Goal: Task Accomplishment & Management: Complete application form

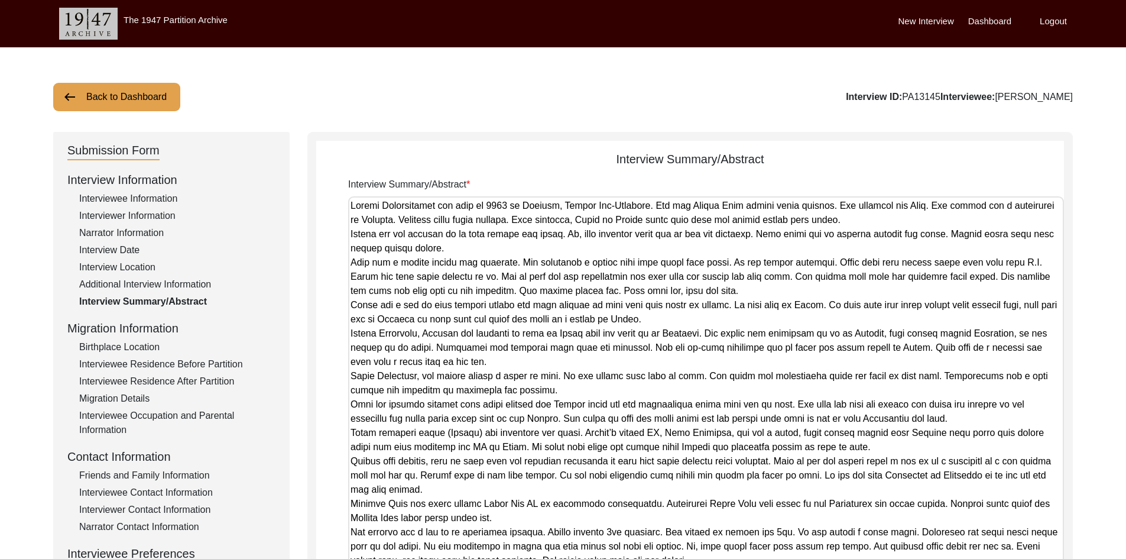
click at [107, 100] on button "Back to Dashboard" at bounding box center [116, 97] width 127 height 28
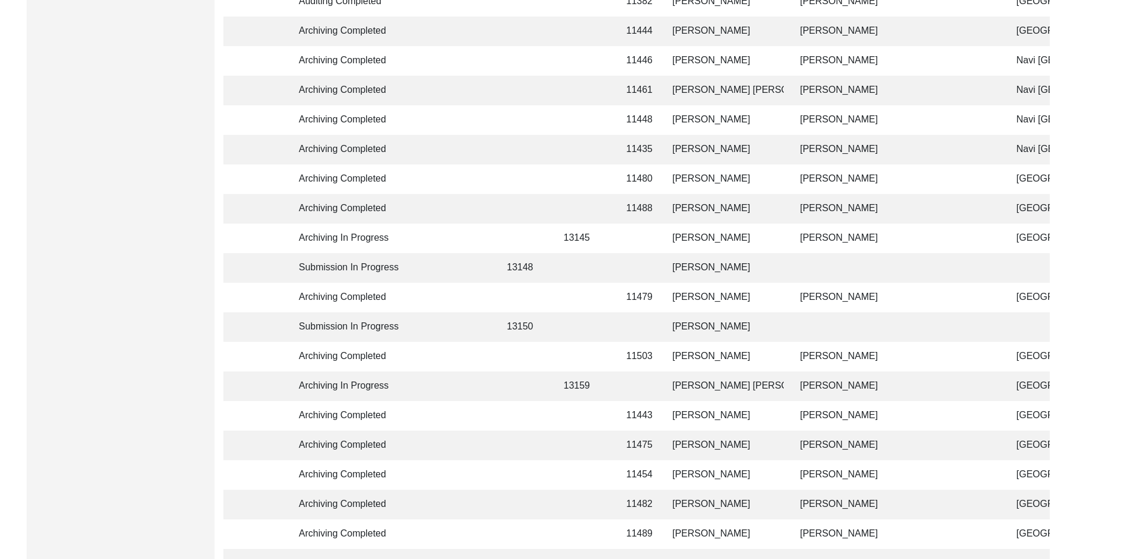
scroll to position [540, 0]
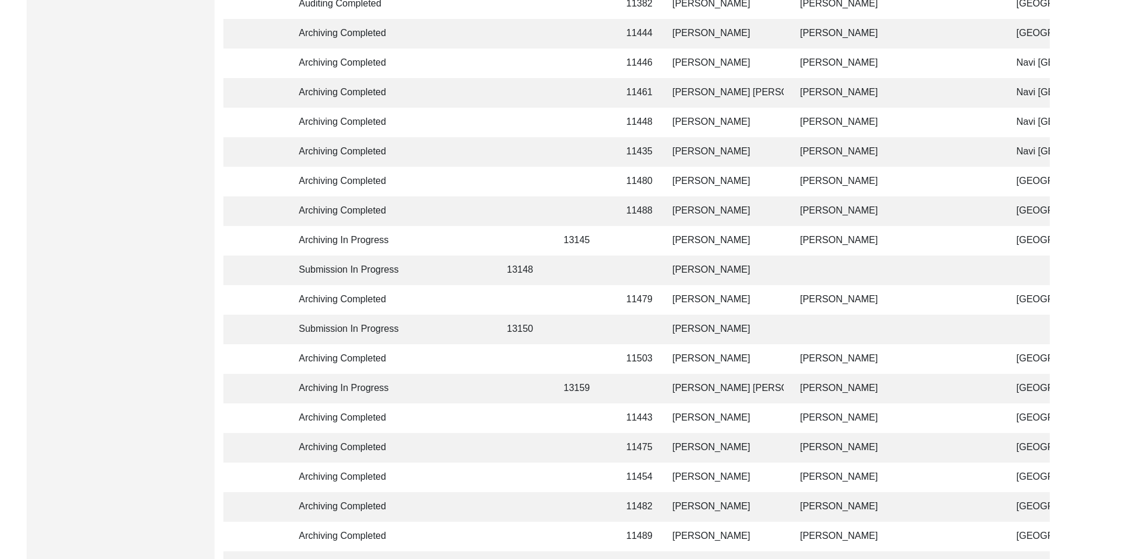
click at [531, 210] on td at bounding box center [523, 211] width 47 height 30
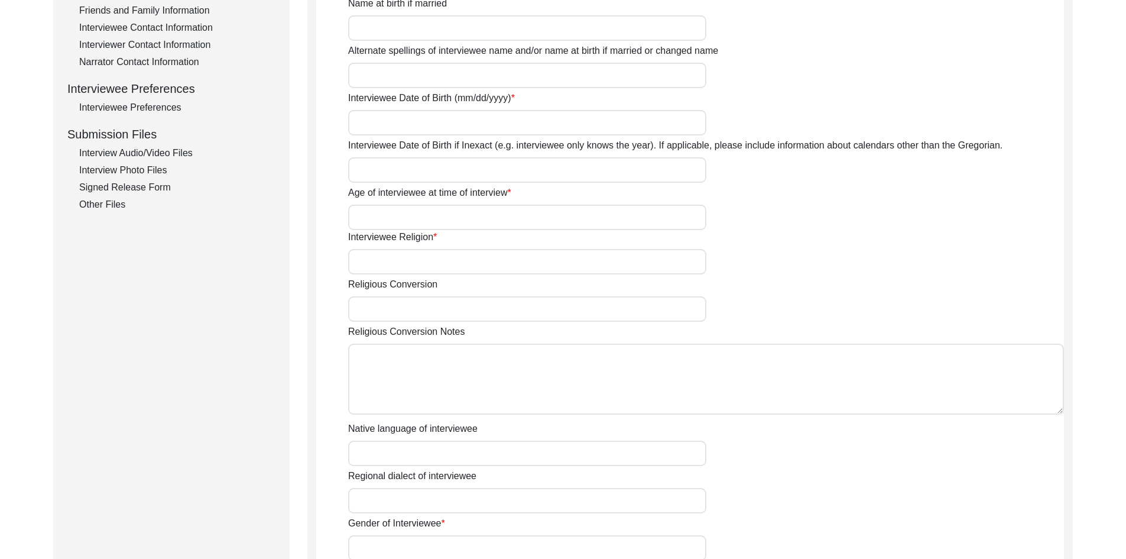
type input "Mr."
type input "Santisekhar"
type input "-"
type input "[PERSON_NAME]"
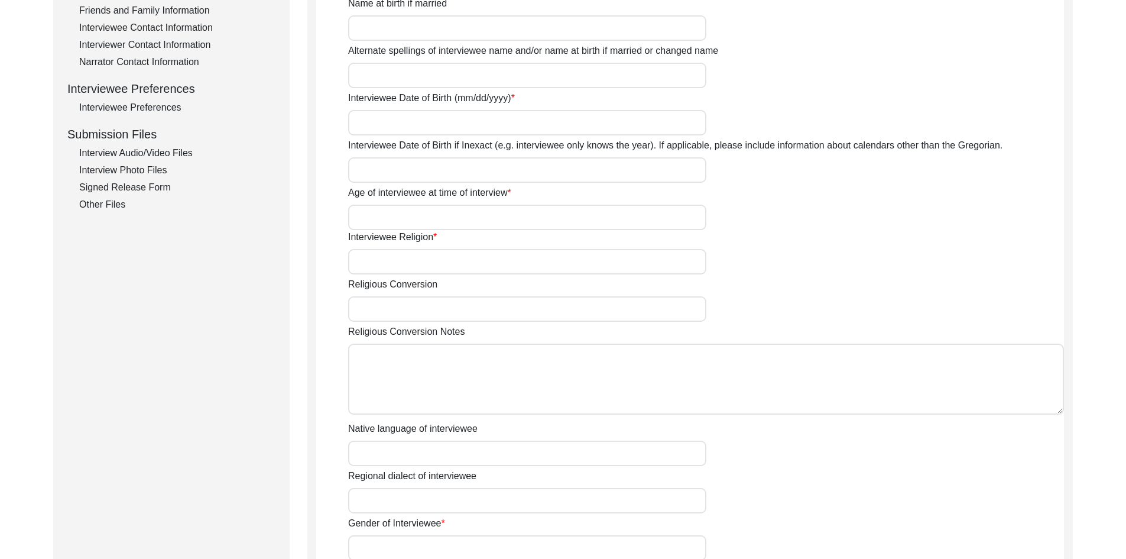
type input "[DATE]"
type input "83"
type input "[DEMOGRAPHIC_DATA]"
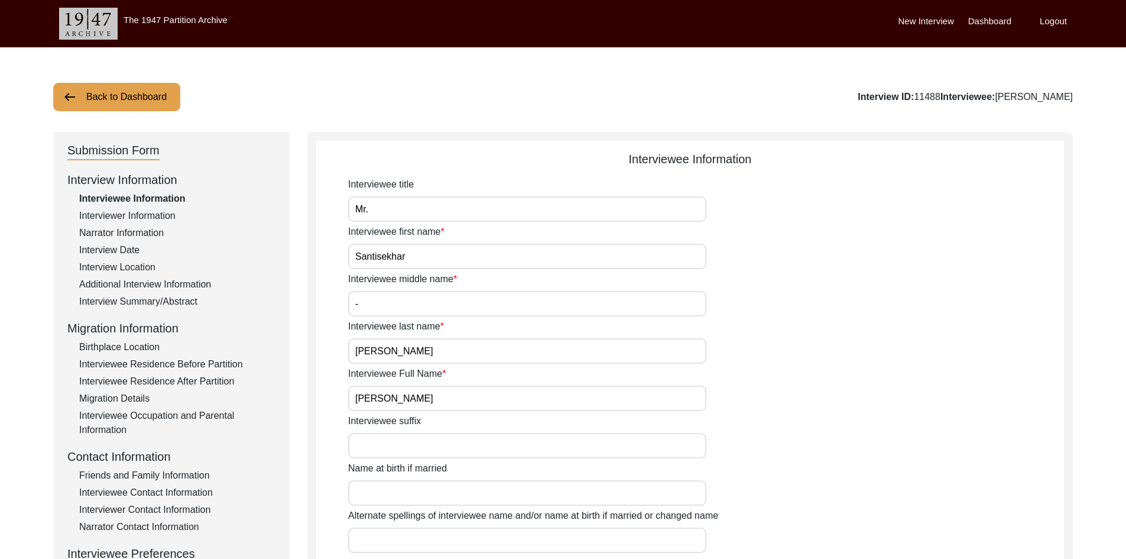
click at [125, 302] on div "Interview Summary/Abstract" at bounding box center [177, 301] width 196 height 14
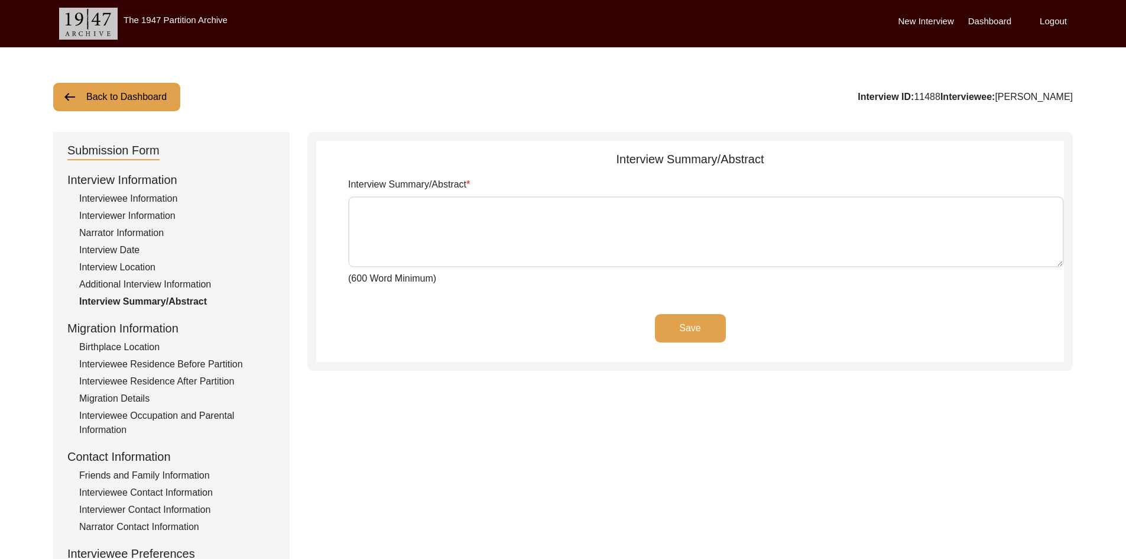
type textarea "Loremipsumd Sitametconse adi elit se Doeiusm 76, 9361, te Incididunt, Utlaboree…"
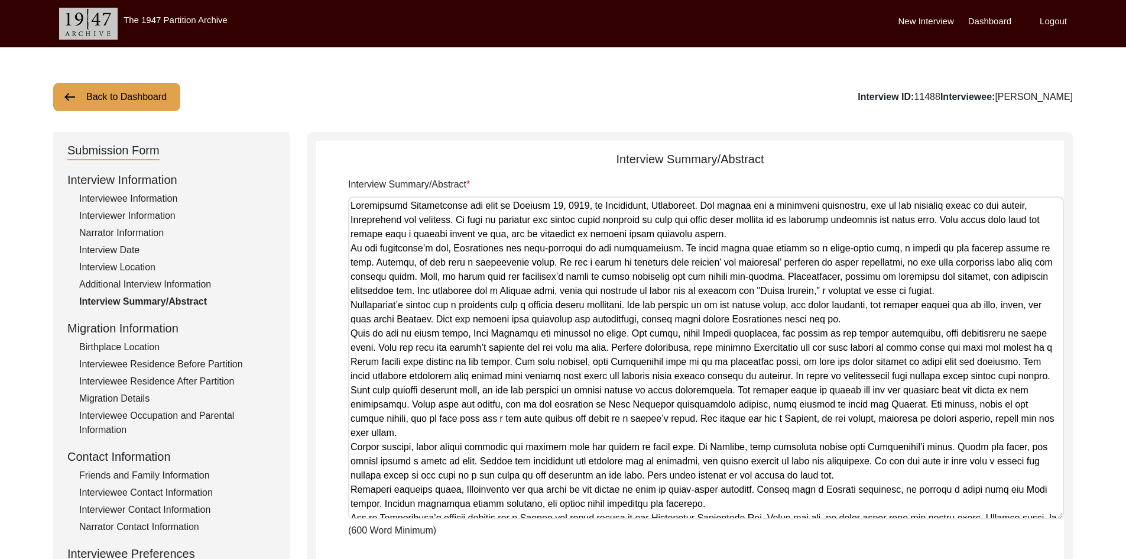
drag, startPoint x: 1057, startPoint y: 261, endPoint x: 1033, endPoint y: 523, distance: 263.0
click at [1033, 519] on textarea "Interview Summary/Abstract" at bounding box center [706, 357] width 716 height 323
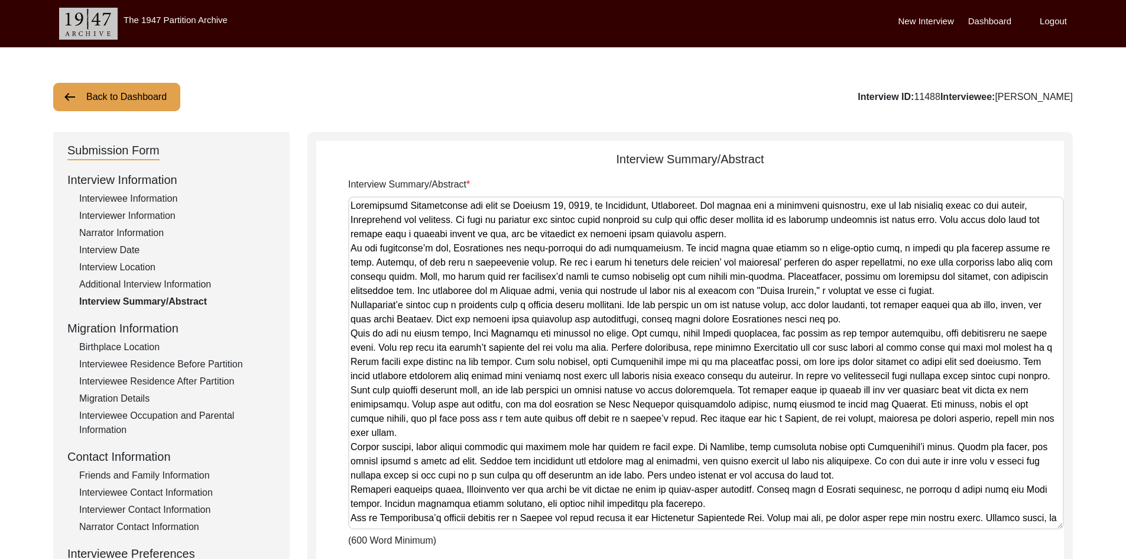
click at [75, 95] on img at bounding box center [70, 97] width 14 height 14
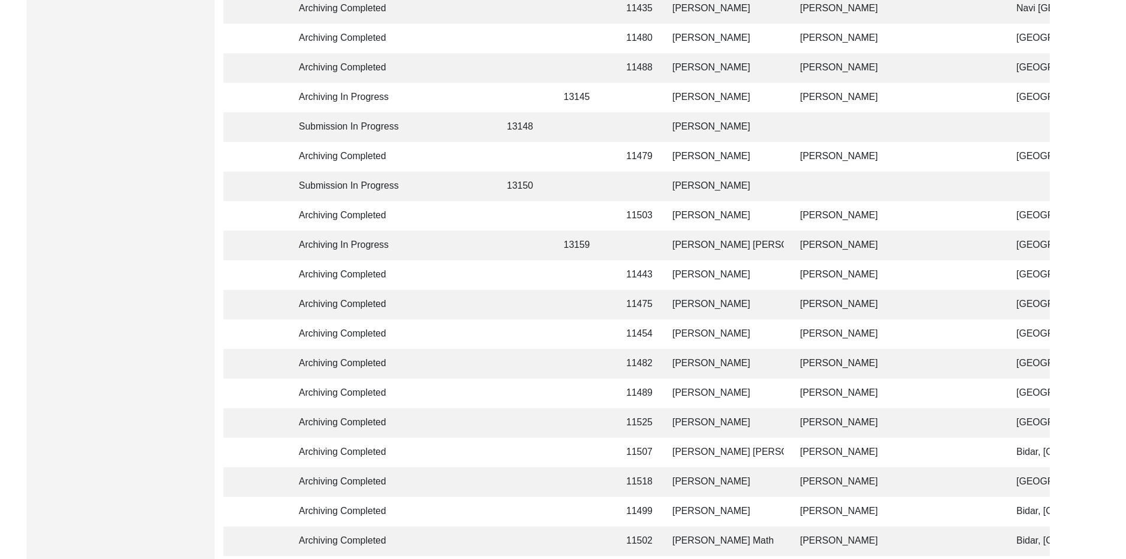
scroll to position [670, 0]
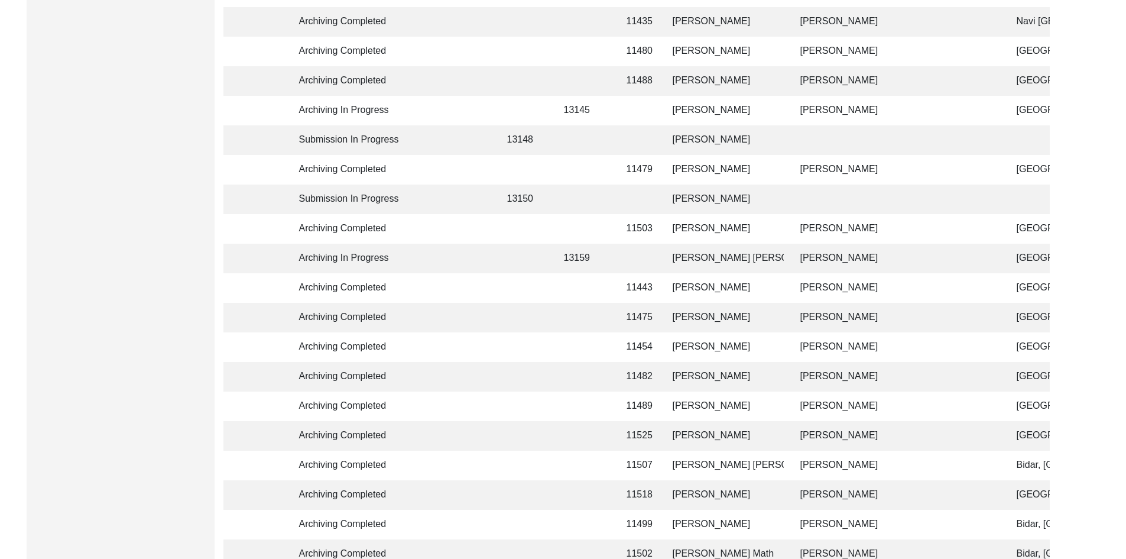
click at [679, 105] on td "[PERSON_NAME]" at bounding box center [725, 111] width 118 height 30
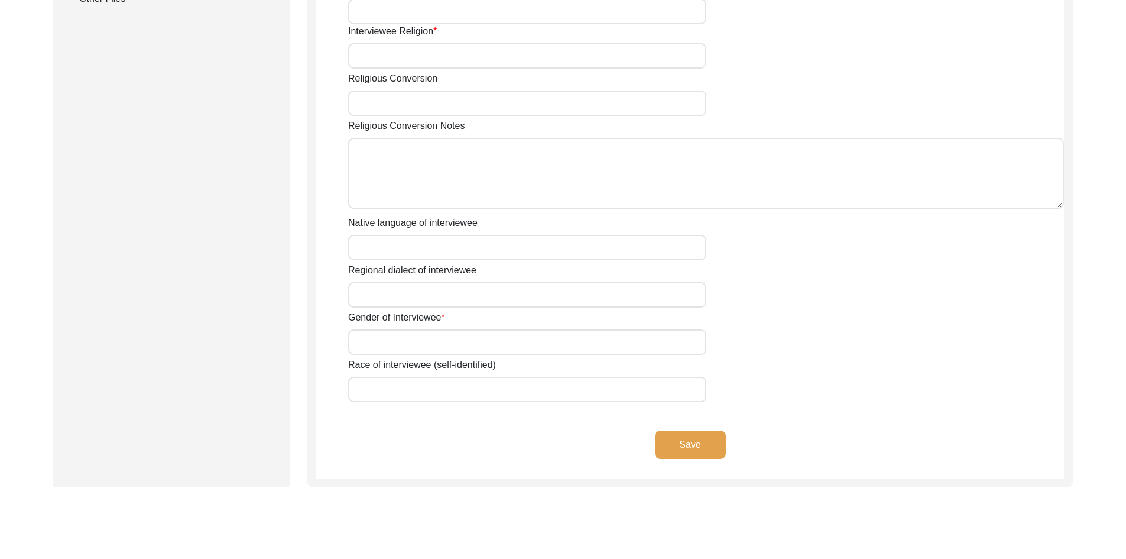
type input "Mrs."
type input "[PERSON_NAME]"
type input "-"
type input "[PERSON_NAME]"
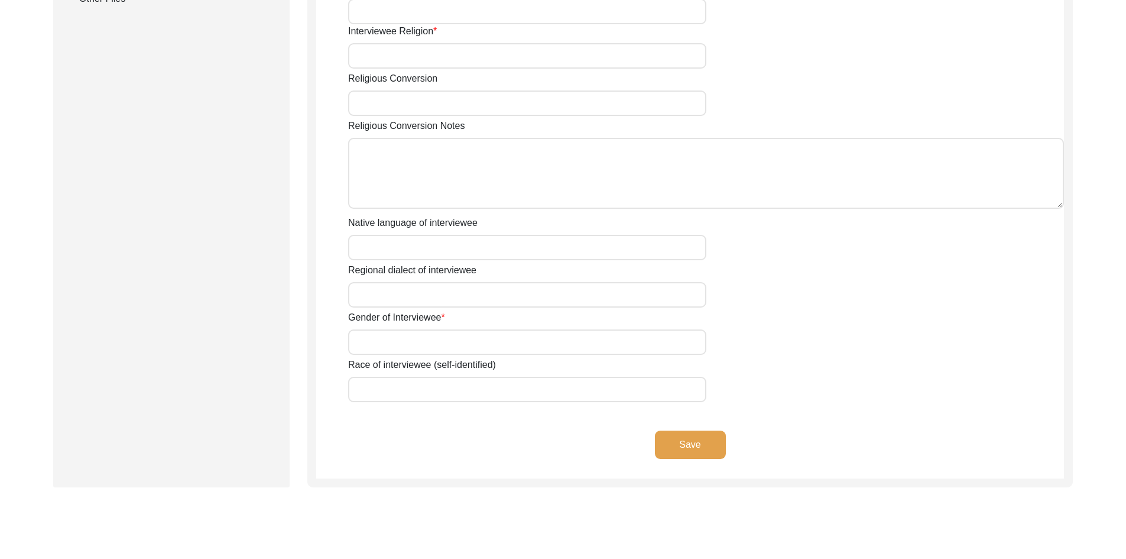
type input "[DATE]"
type input "77"
type input "[DEMOGRAPHIC_DATA]"
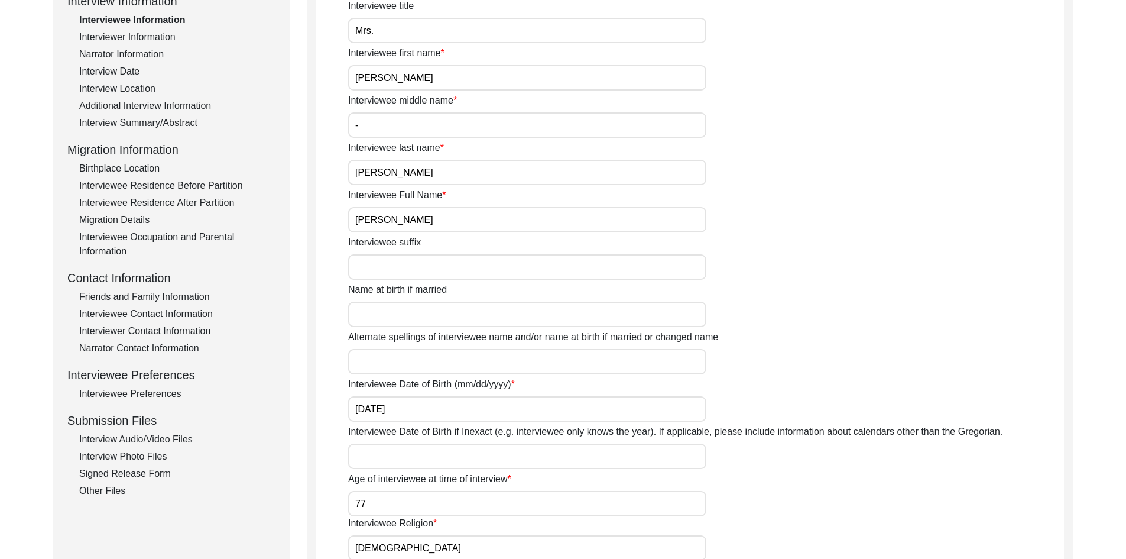
scroll to position [177, 0]
click at [140, 173] on div "Birthplace Location" at bounding box center [177, 170] width 196 height 14
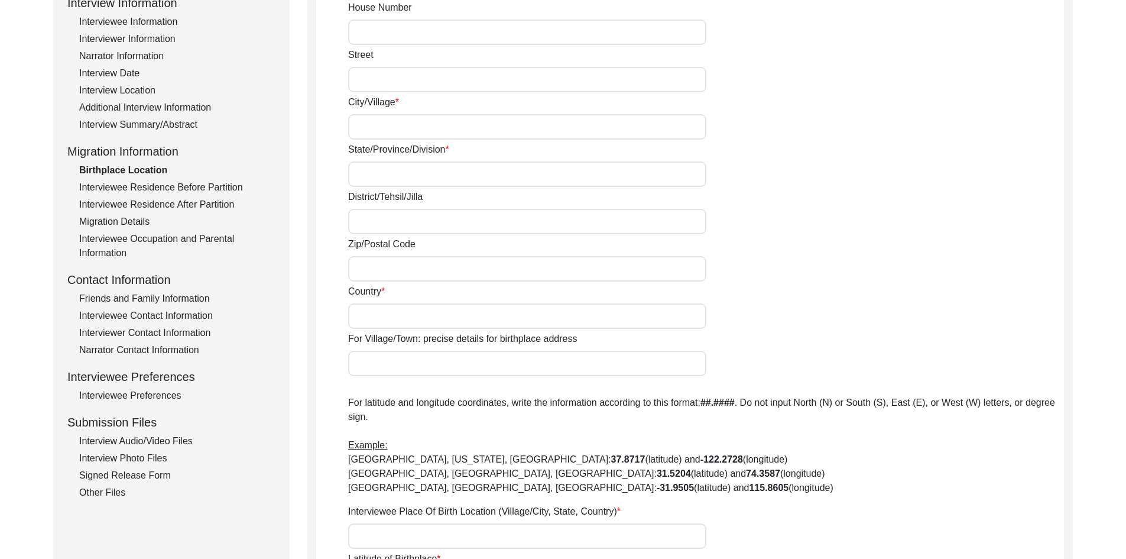
type input "Sajiara"
type input "Khulna"
type input "[GEOGRAPHIC_DATA]"
type input "Sajiara, [GEOGRAPHIC_DATA], [GEOGRAPHIC_DATA], [GEOGRAPHIC_DATA], [GEOGRAPHIC_D…"
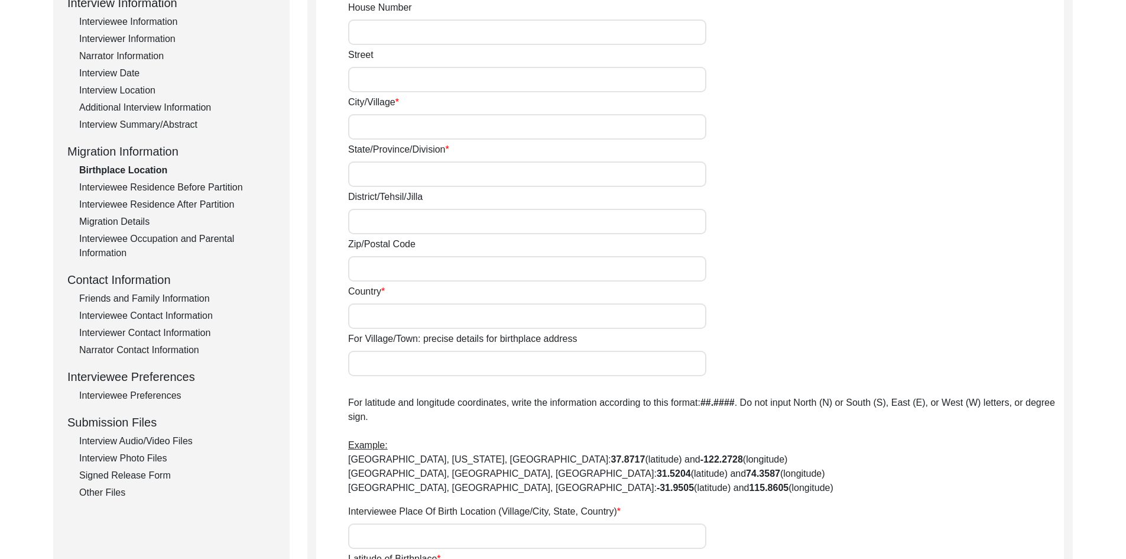
type input "22.8275"
type input "89.4280"
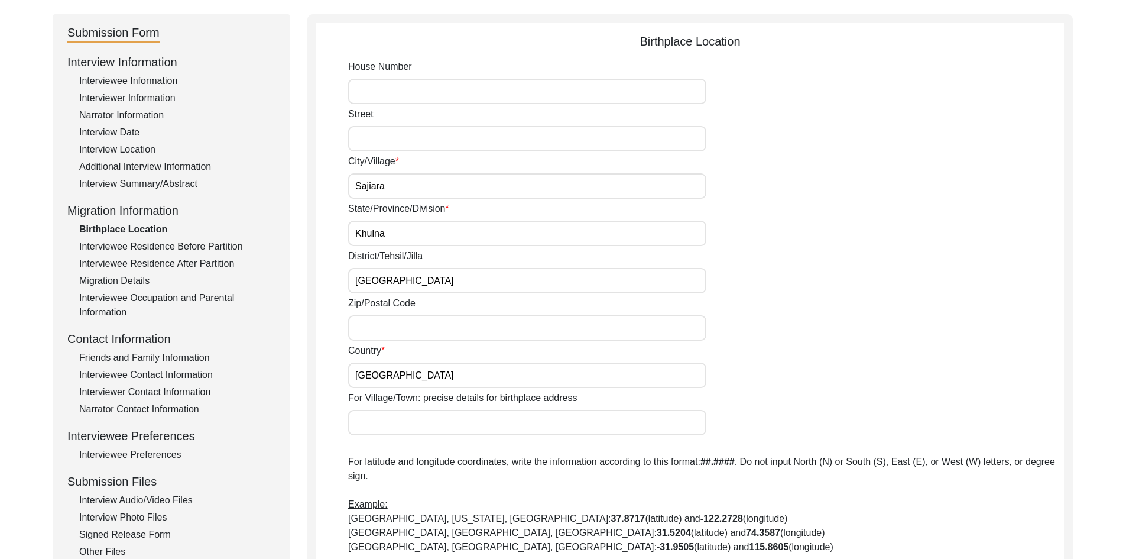
scroll to position [0, 0]
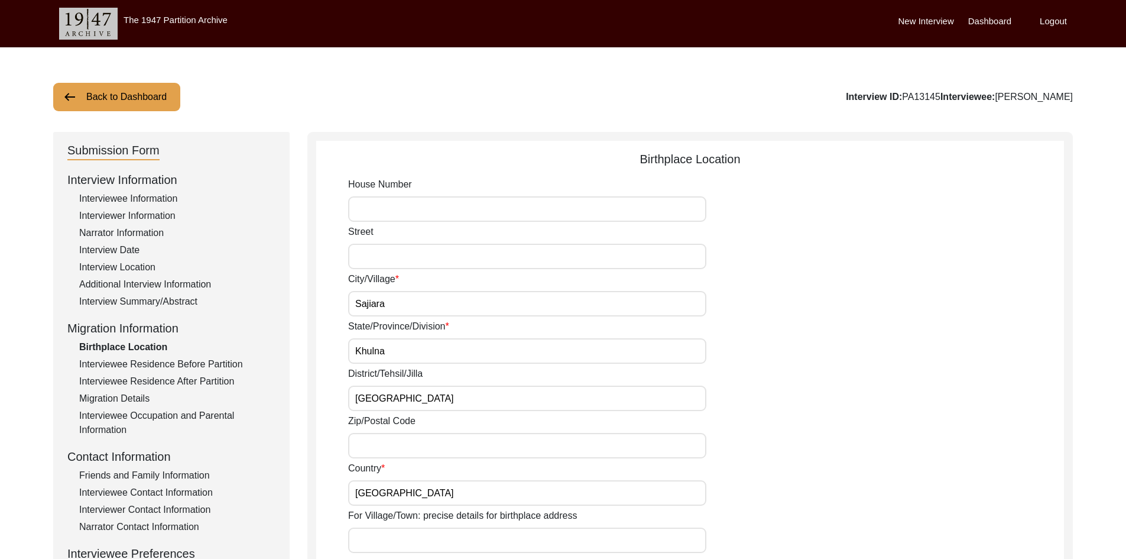
click at [76, 93] on img at bounding box center [70, 97] width 14 height 14
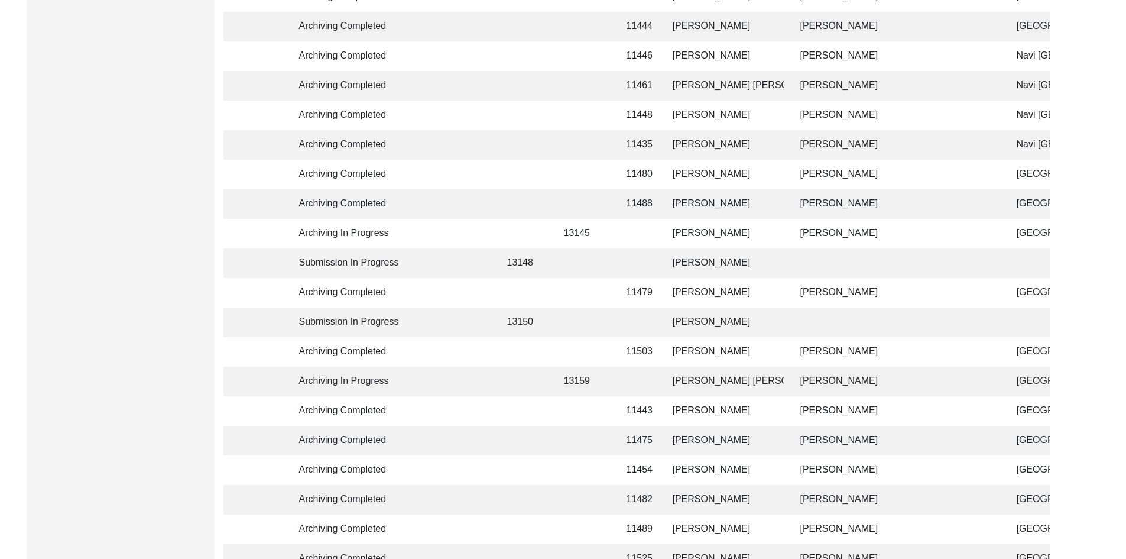
scroll to position [546, 0]
click at [578, 170] on td at bounding box center [583, 176] width 53 height 30
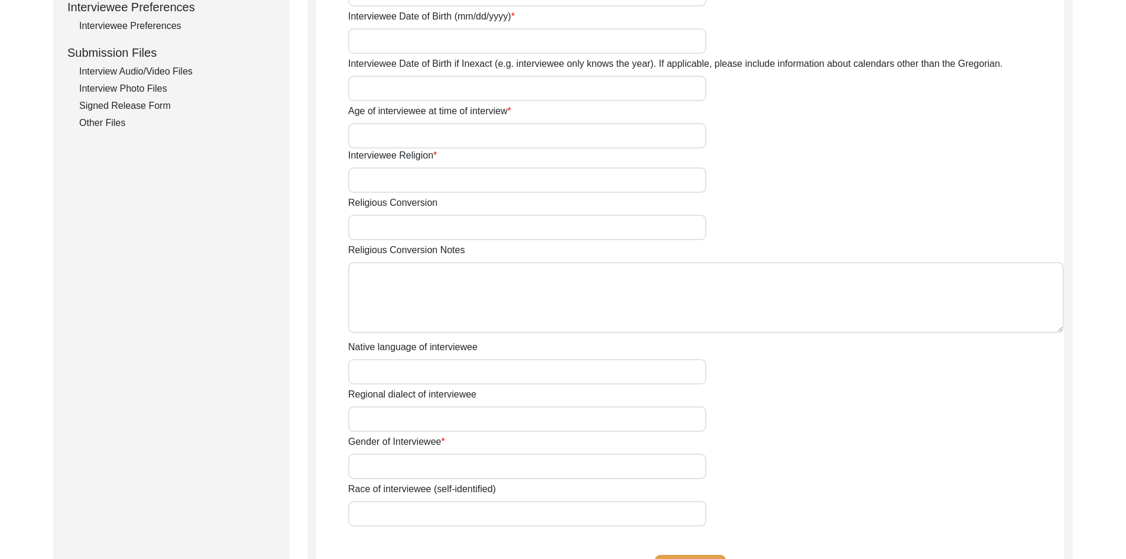
type input "Mrs."
type input "[PERSON_NAME]"
type input "-"
type input "Samjdar"
type input "[PERSON_NAME]"
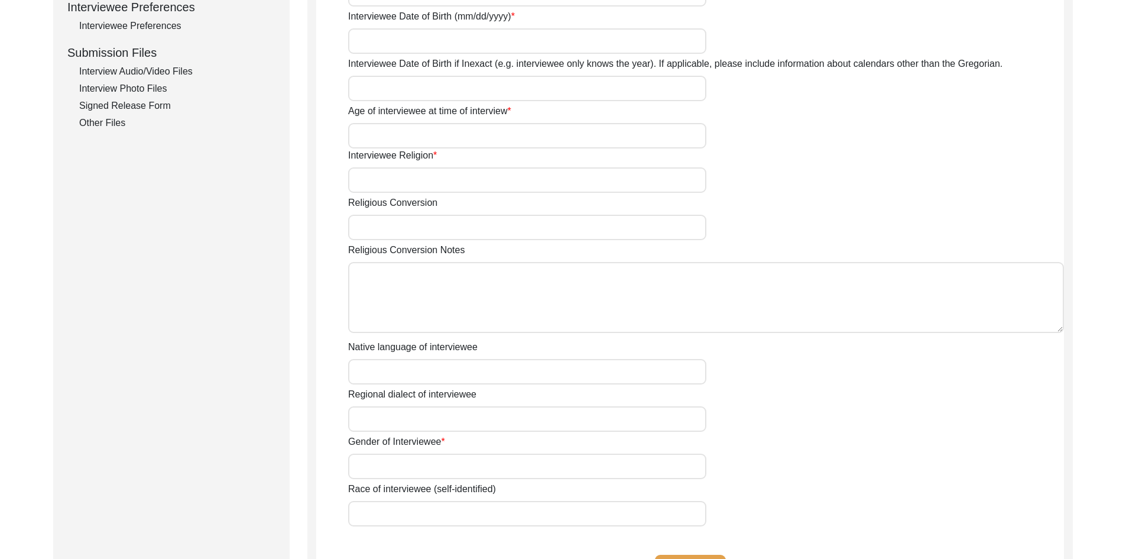
type input "[DATE]"
type input "83"
type input "[DEMOGRAPHIC_DATA]"
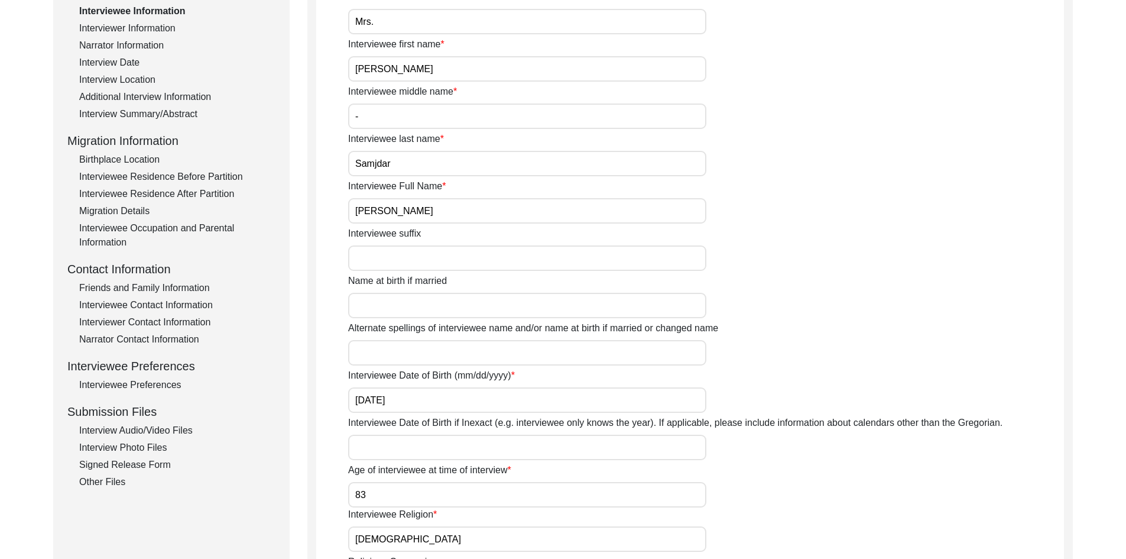
scroll to position [187, 0]
click at [155, 155] on div "Birthplace Location" at bounding box center [177, 160] width 196 height 14
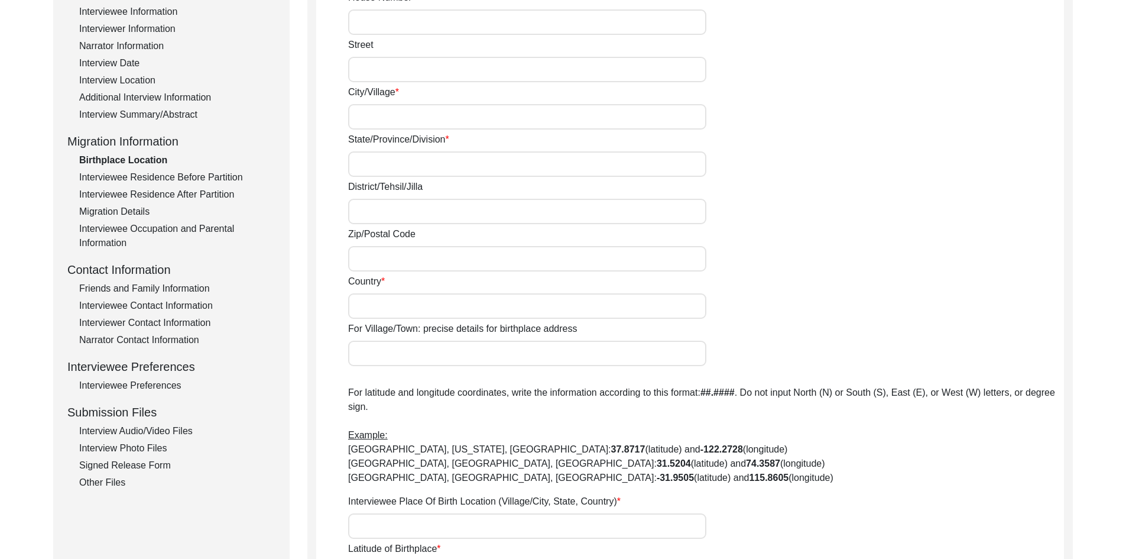
type input "Dinajpur"
type input "Rangpur Division"
type input "[GEOGRAPHIC_DATA]"
type input "Dinajpur, Rangpur Division, [GEOGRAPHIC_DATA]"
type input "25.6279"
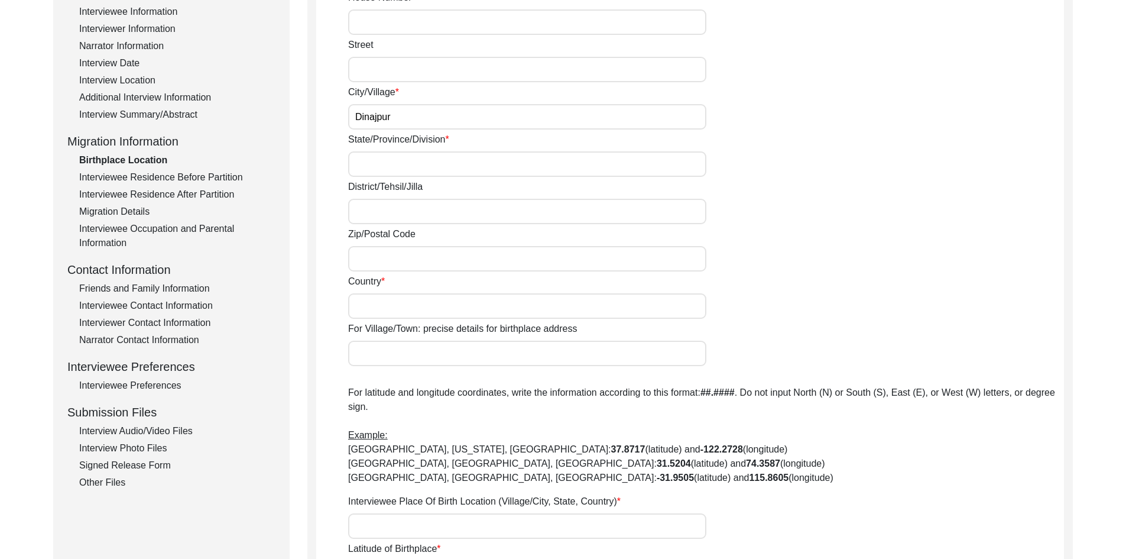
type input "88.6331"
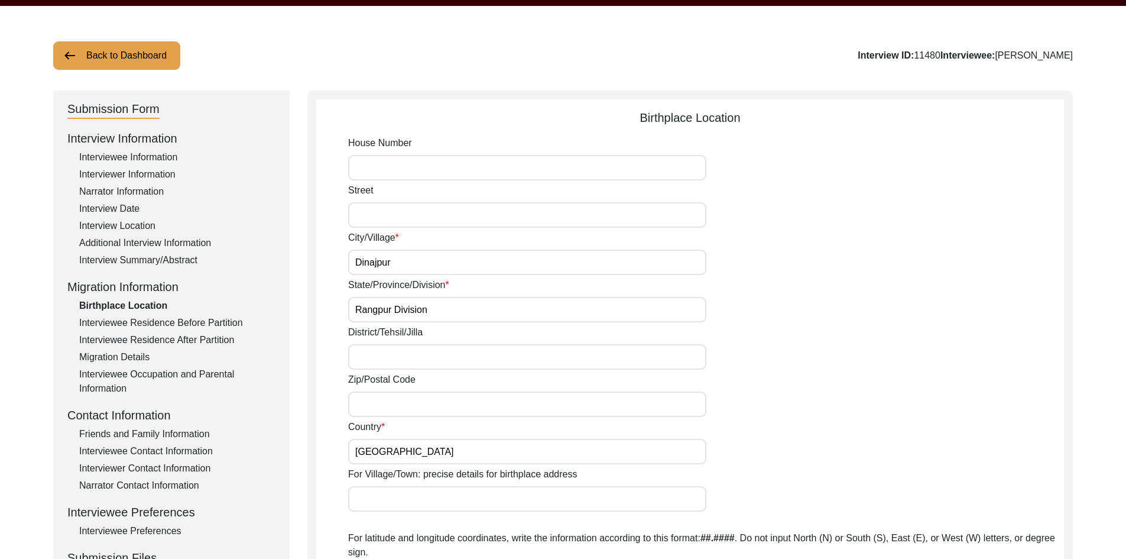
scroll to position [41, 0]
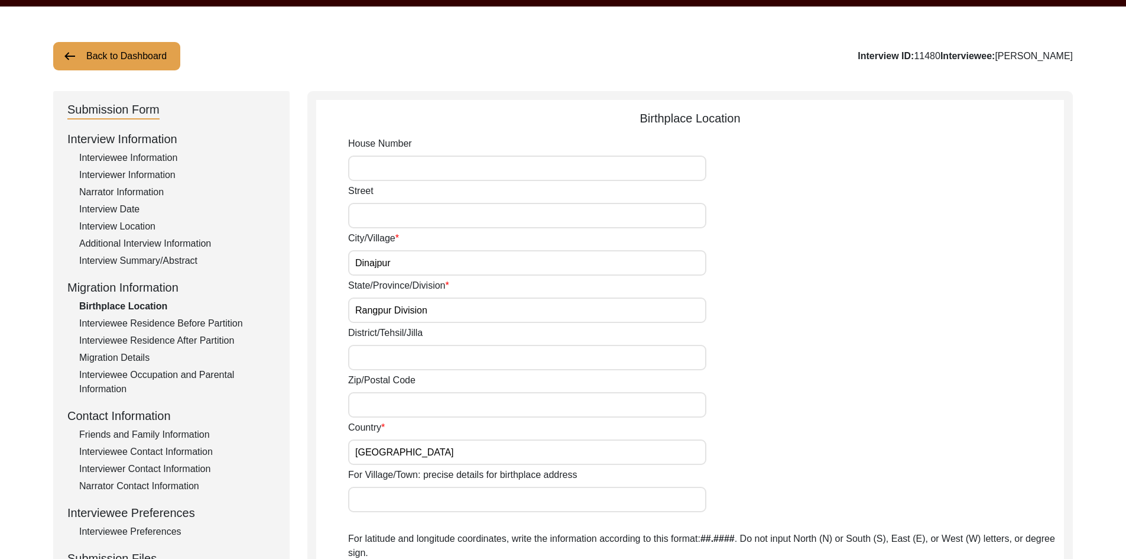
click at [93, 43] on button "Back to Dashboard" at bounding box center [116, 56] width 127 height 28
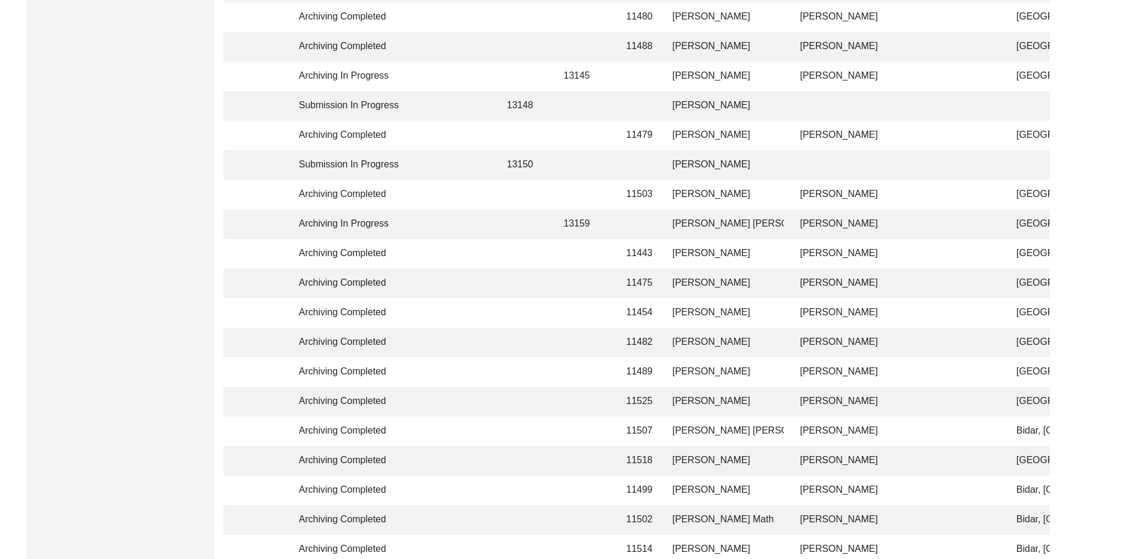
scroll to position [703, 0]
click at [526, 80] on td at bounding box center [523, 78] width 47 height 30
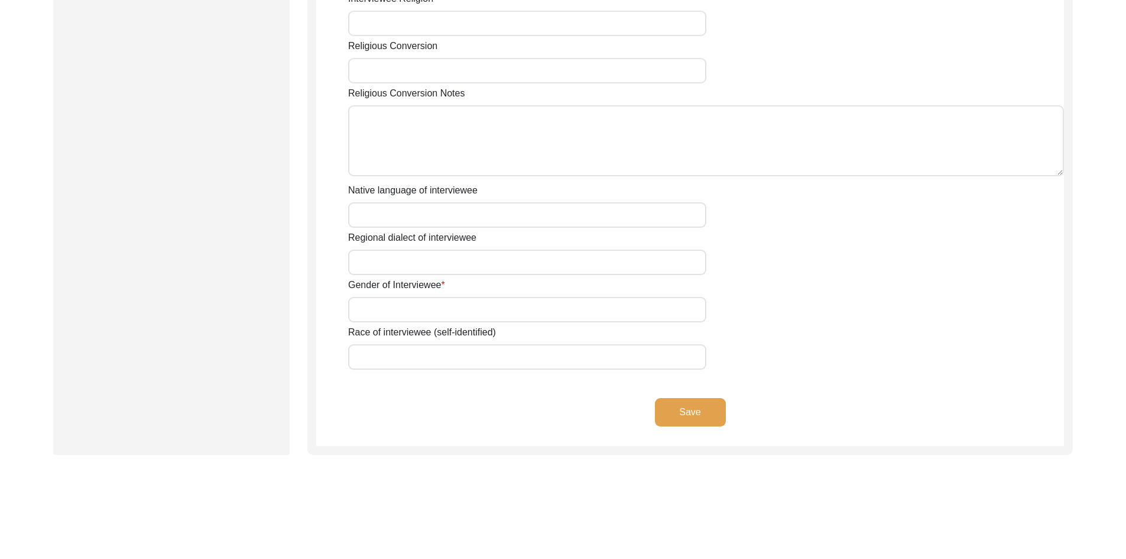
type input "Mrs."
type input "[PERSON_NAME]"
type input "-"
type input "[PERSON_NAME]"
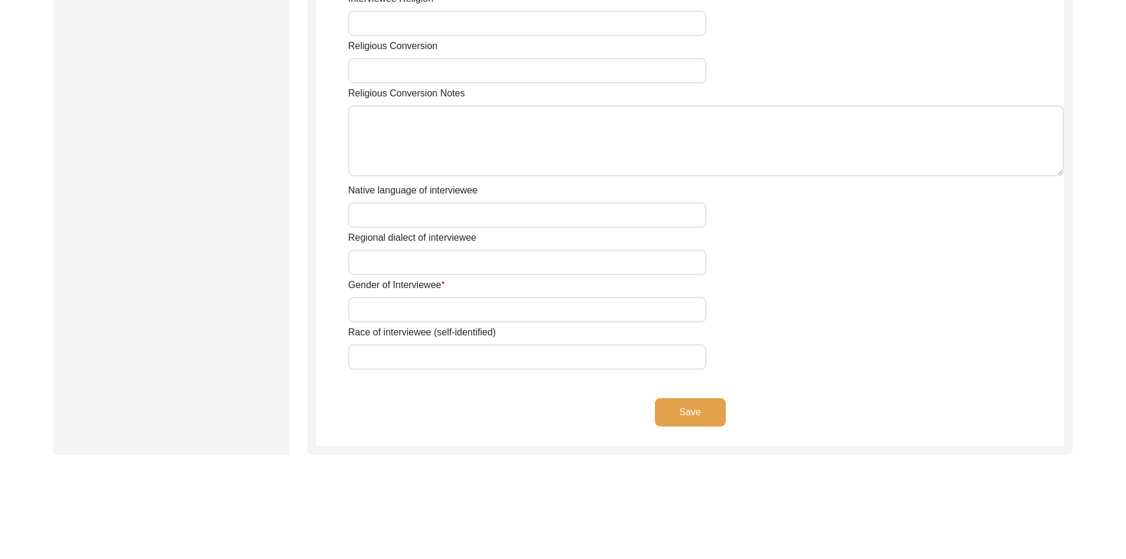
type input "[DATE]"
type input "77"
type input "[DEMOGRAPHIC_DATA]"
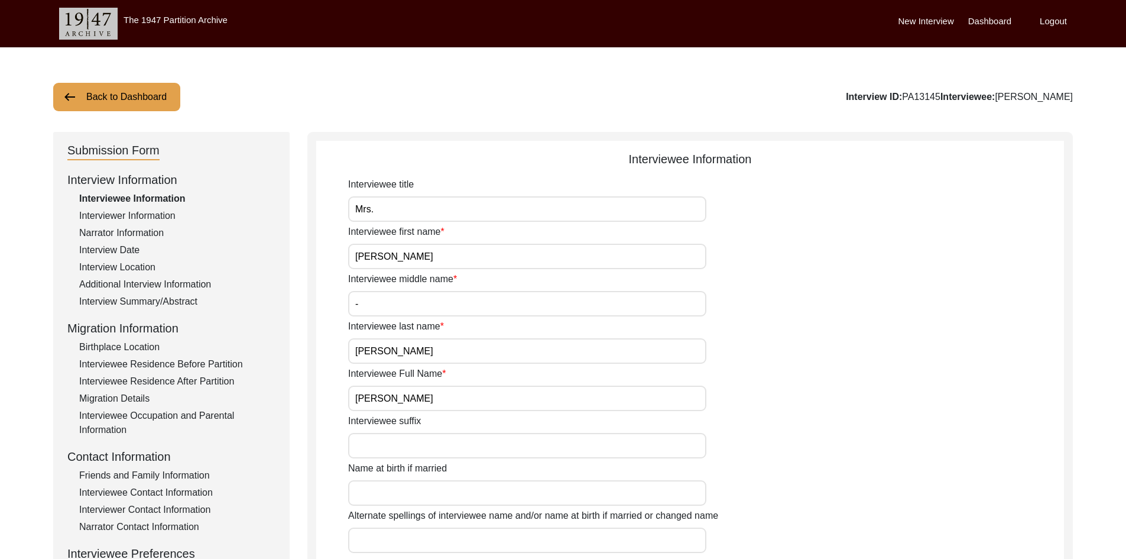
click at [141, 346] on div "Birthplace Location" at bounding box center [177, 347] width 196 height 14
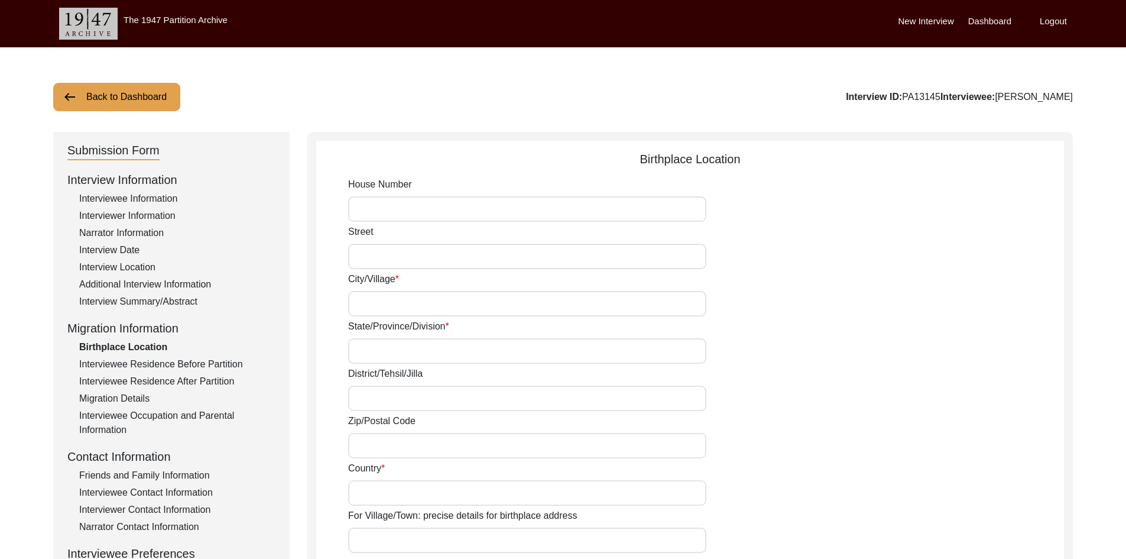
type input "Sajiara"
type input "Khulna"
type input "[GEOGRAPHIC_DATA]"
type input "Sajiara, [GEOGRAPHIC_DATA], [GEOGRAPHIC_DATA], [GEOGRAPHIC_DATA], [GEOGRAPHIC_D…"
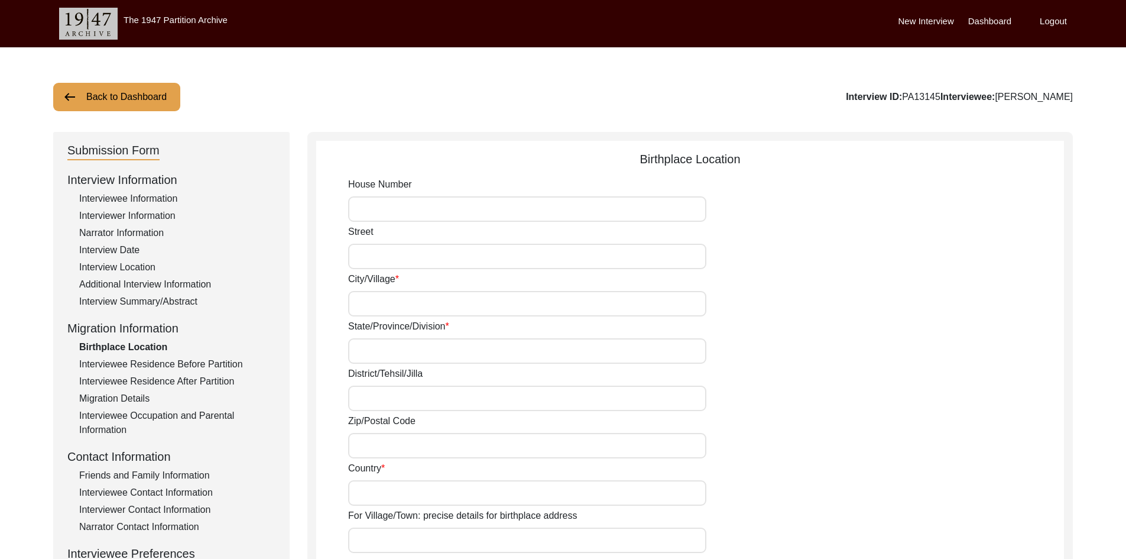
type input "22.8275"
type input "89.4280"
click at [145, 296] on div "Interview Summary/Abstract" at bounding box center [177, 301] width 196 height 14
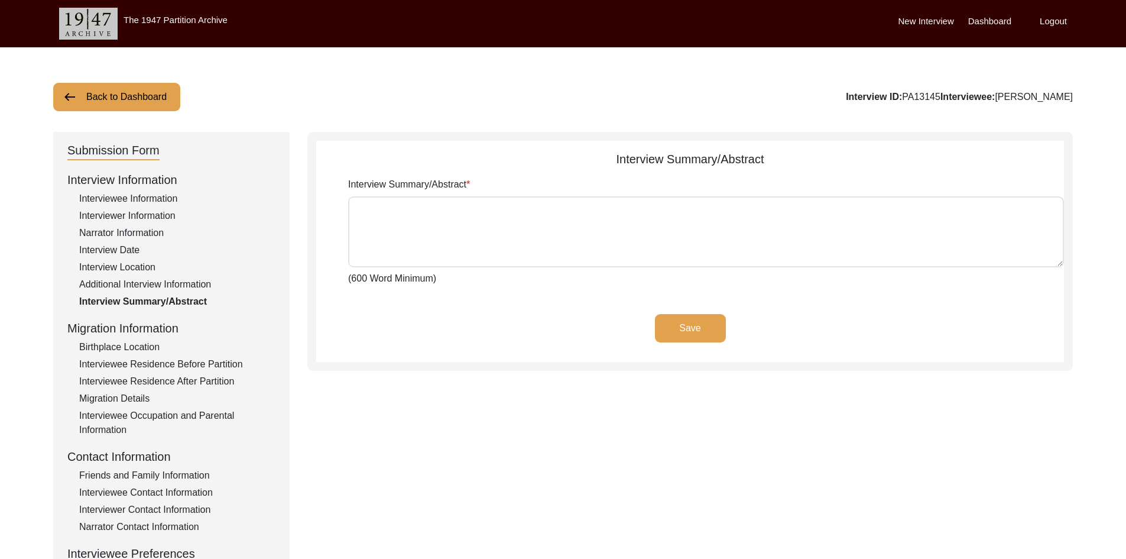
type textarea "[PERSON_NAME] was born in [DEMOGRAPHIC_DATA] in [GEOGRAPHIC_DATA], Magura Sub-D…"
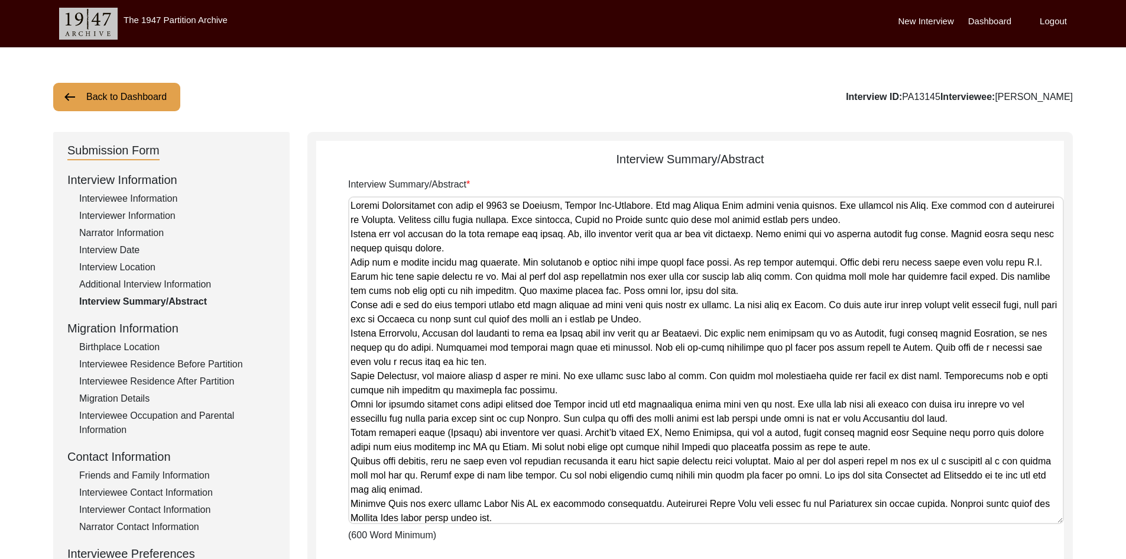
drag, startPoint x: 1061, startPoint y: 264, endPoint x: 952, endPoint y: 521, distance: 278.7
click at [952, 521] on textarea "Interview Summary/Abstract" at bounding box center [706, 360] width 716 height 328
click at [119, 396] on div "Migration Details" at bounding box center [177, 398] width 196 height 14
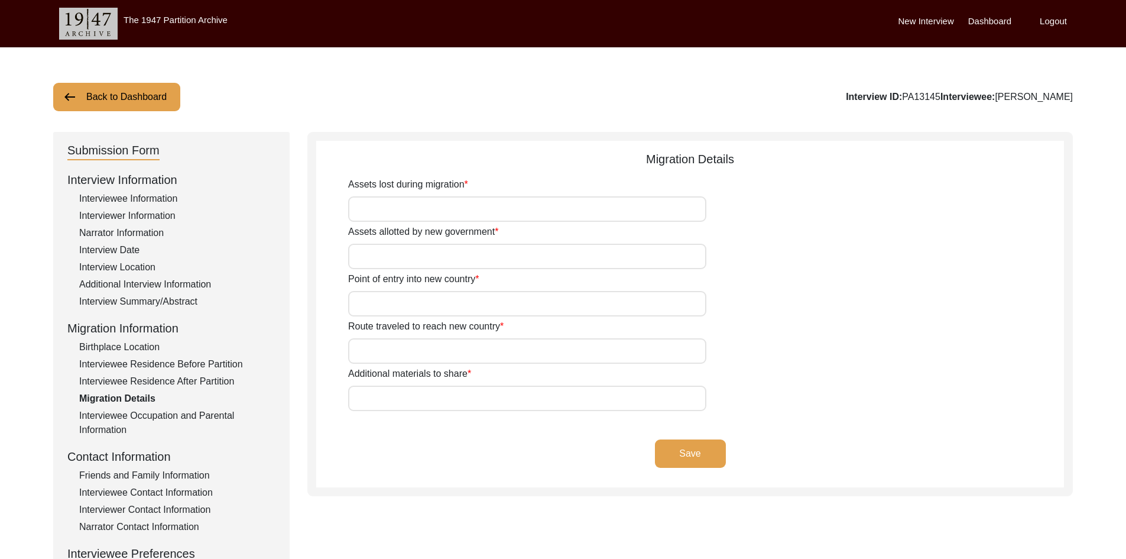
type input "They left their house which is unoccupied now"
type input "N/A"
type input "Do not remember as they were a child. They came by steamer and atrain."
type input "From Jessore"
type input "N/A"
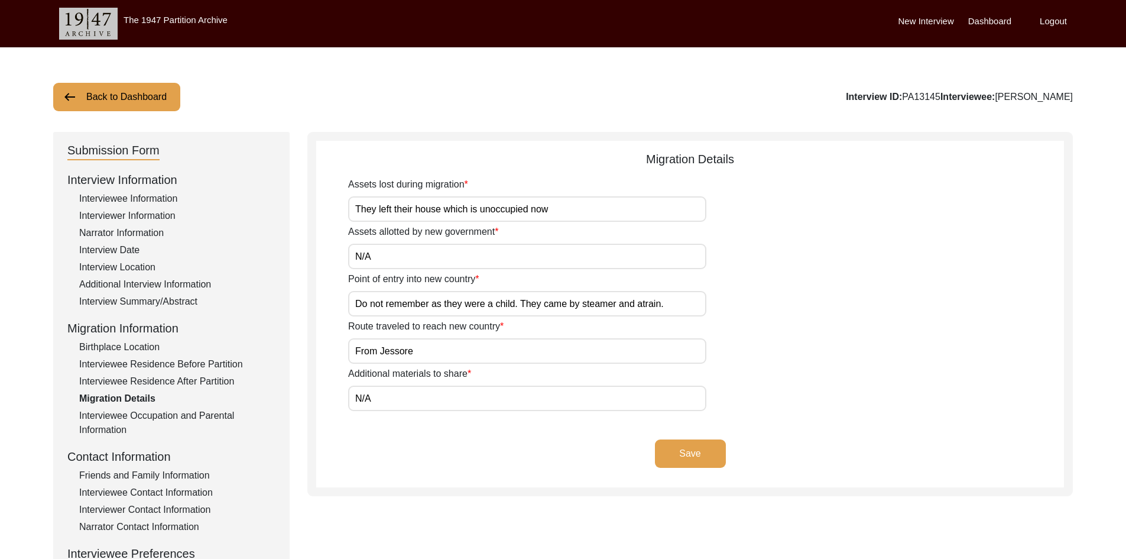
click at [138, 381] on div "Interviewee Residence After Partition" at bounding box center [177, 381] width 196 height 14
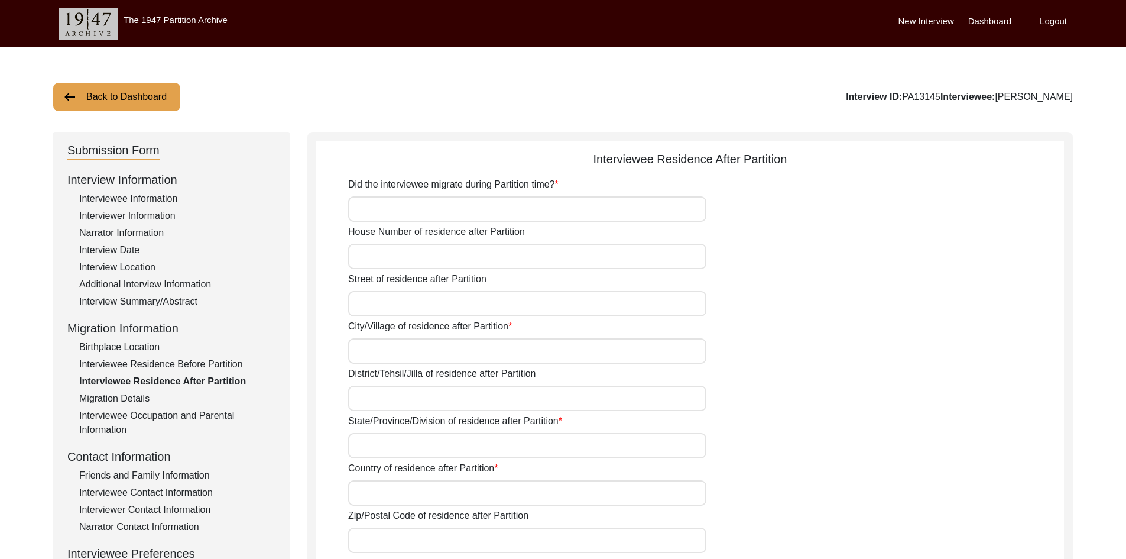
type input "A few years after Partition (1950)"
type input "[GEOGRAPHIC_DATA]"
type input "[GEOGRAPHIC_DATA], [GEOGRAPHIC_DATA], [GEOGRAPHIC_DATA]"
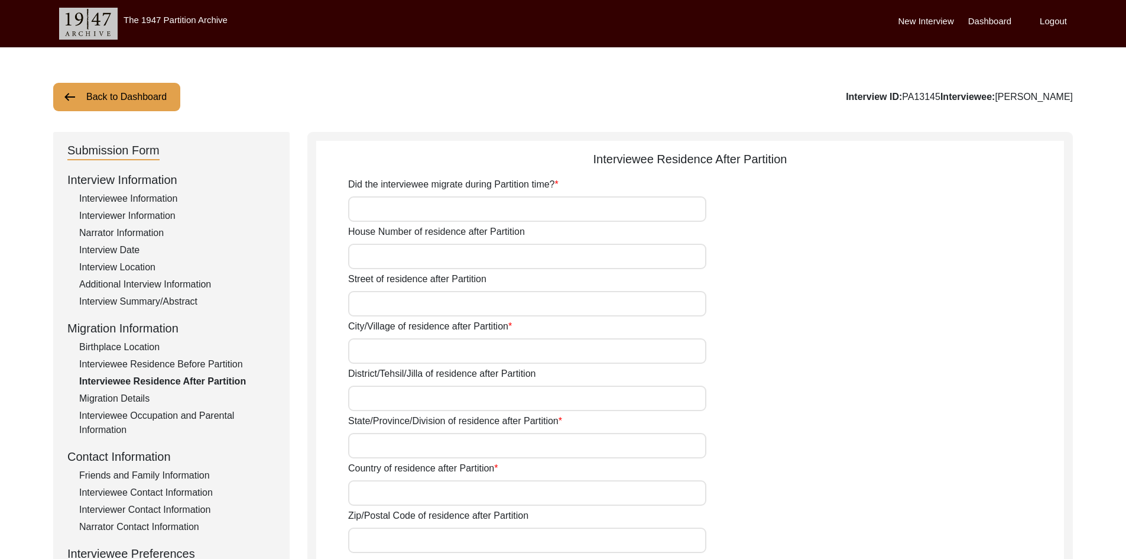
type input "23.165142704822824"
type input "89.20655018954207"
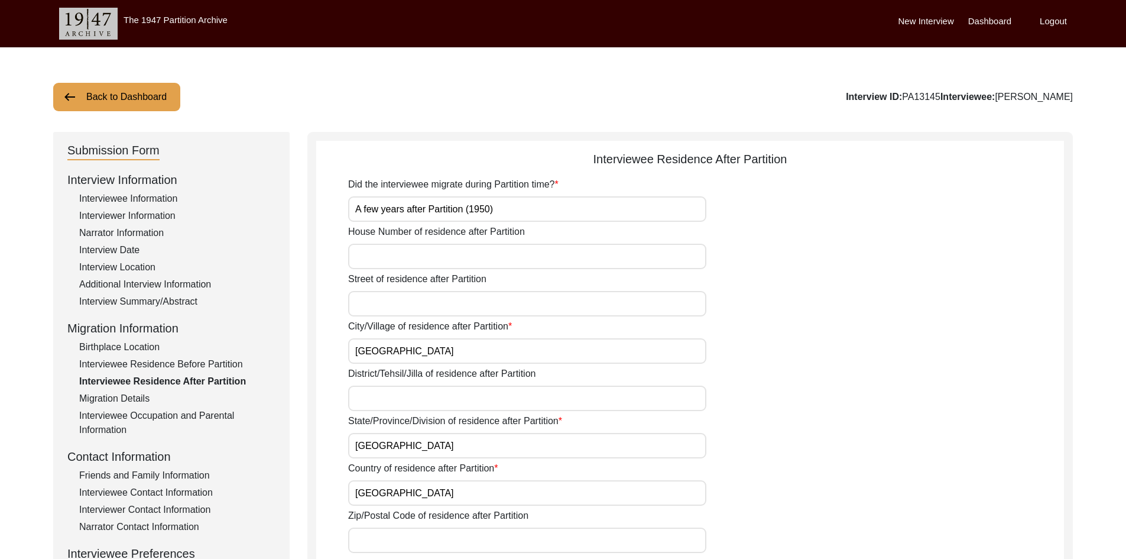
click at [151, 366] on div "Interviewee Residence Before Partition" at bounding box center [177, 364] width 196 height 14
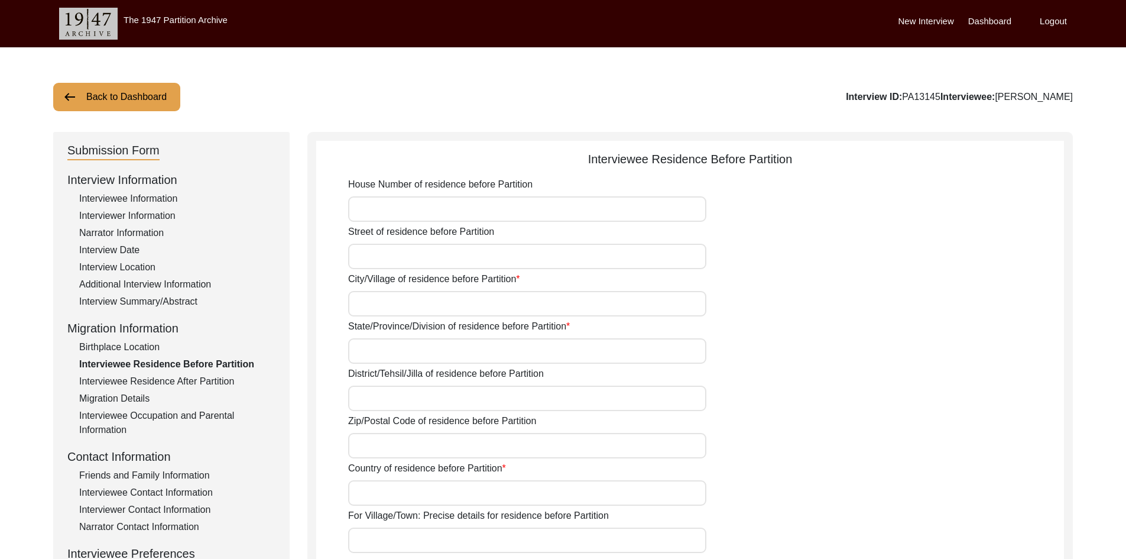
type input "Sajiara"
type input "Magura Division"
type input "[GEOGRAPHIC_DATA]"
type input "Saijara, Magura Division, [GEOGRAPHIC_DATA]"
type input "23.481103829896526"
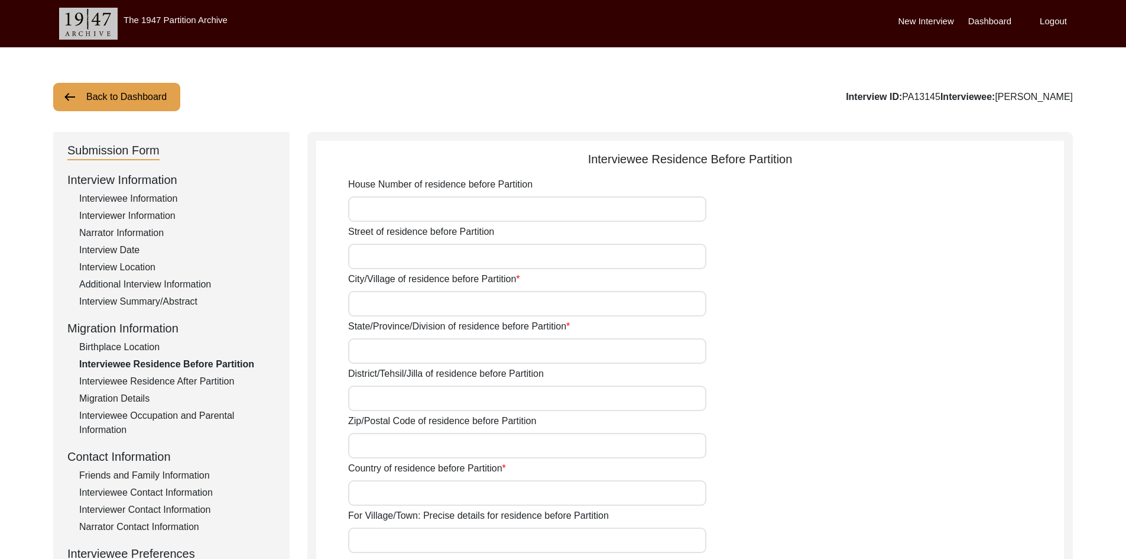
type input "89.39178363825722"
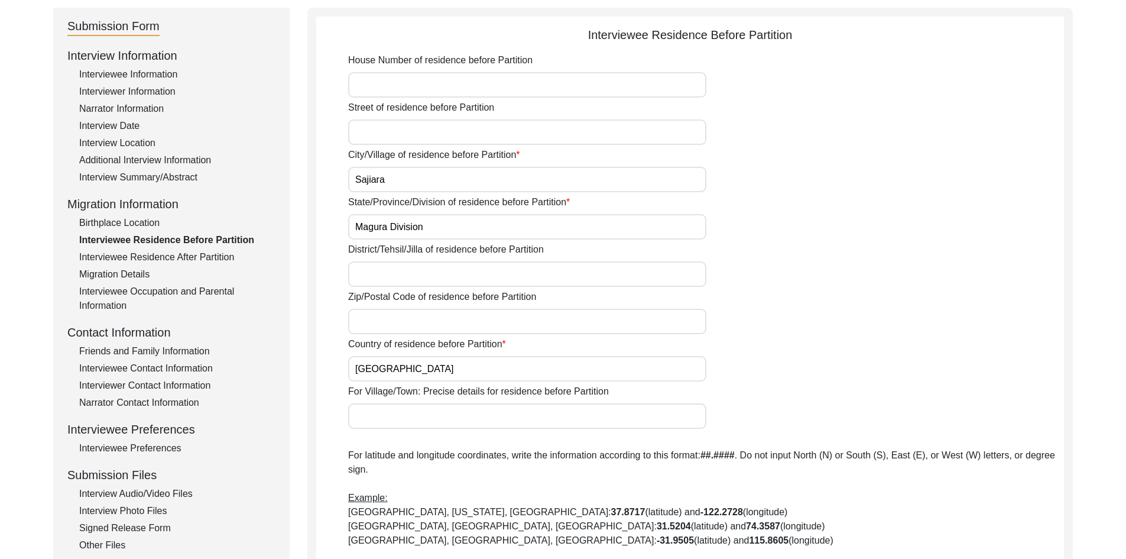
scroll to position [125, 0]
click at [109, 223] on div "Birthplace Location" at bounding box center [177, 222] width 196 height 14
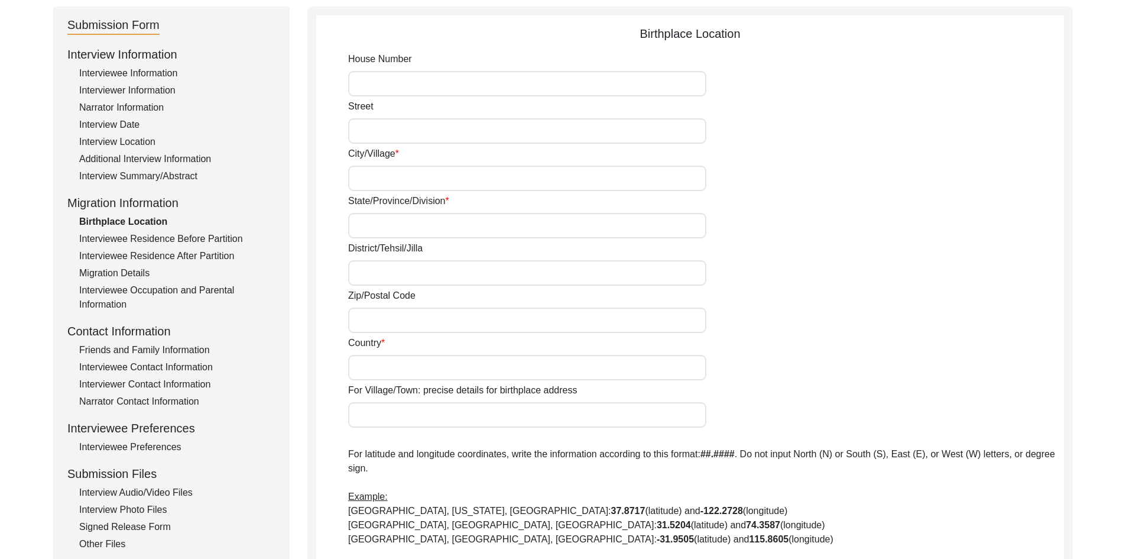
type input "Sajiara"
type input "Khulna"
type input "[GEOGRAPHIC_DATA]"
type input "Sajiara, [GEOGRAPHIC_DATA], [GEOGRAPHIC_DATA], [GEOGRAPHIC_DATA], [GEOGRAPHIC_D…"
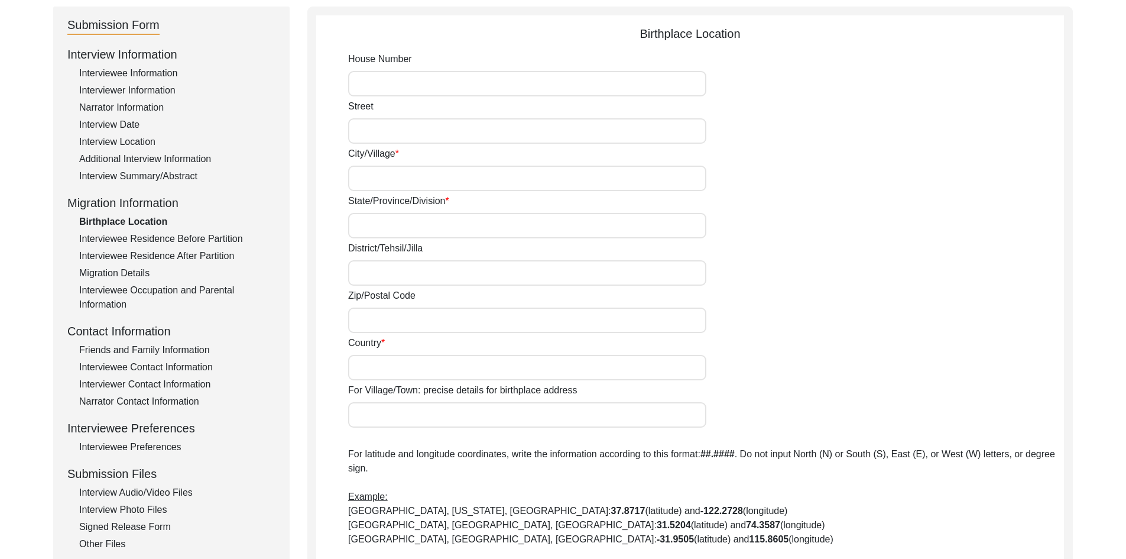
type input "22.8275"
type input "89.4280"
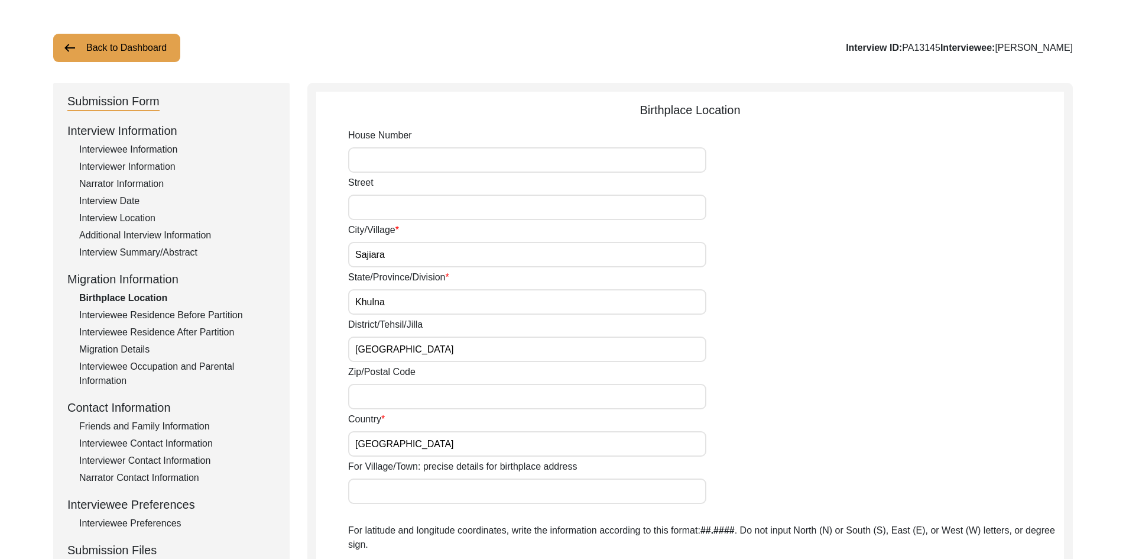
scroll to position [0, 0]
